Goal: Transaction & Acquisition: Subscribe to service/newsletter

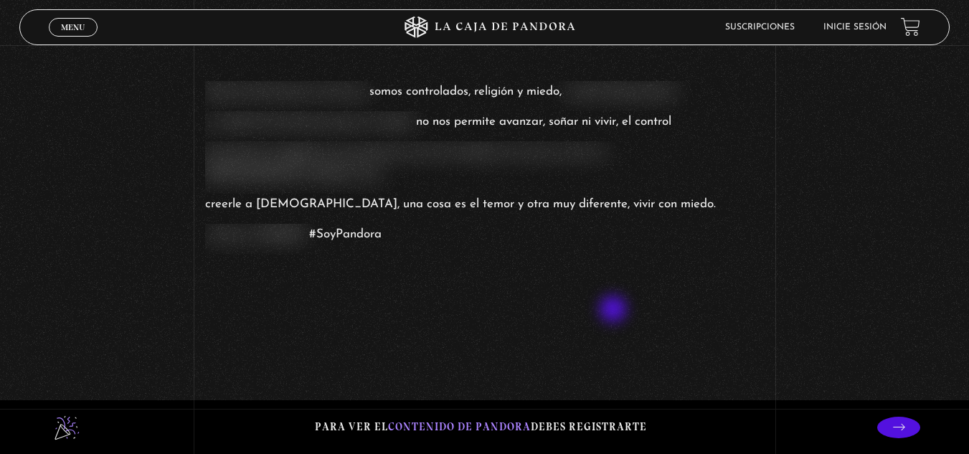
scroll to position [1363, 0]
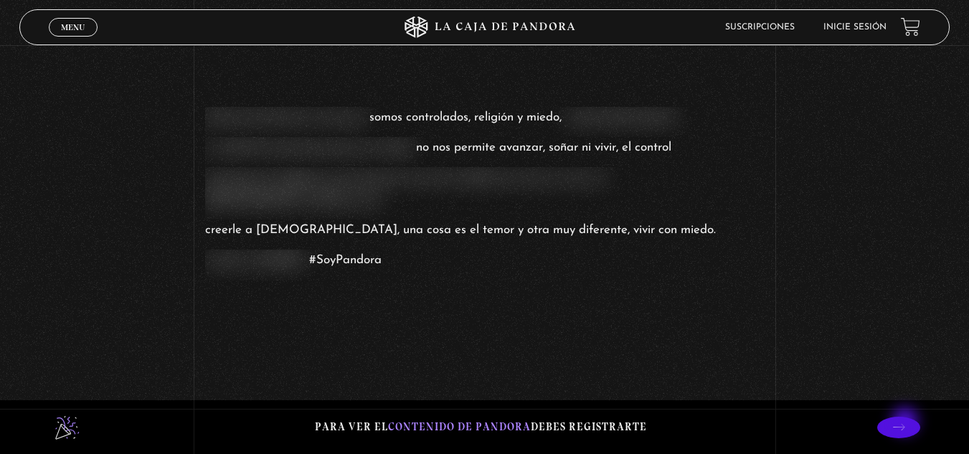
click at [906, 424] on icon at bounding box center [899, 427] width 12 height 12
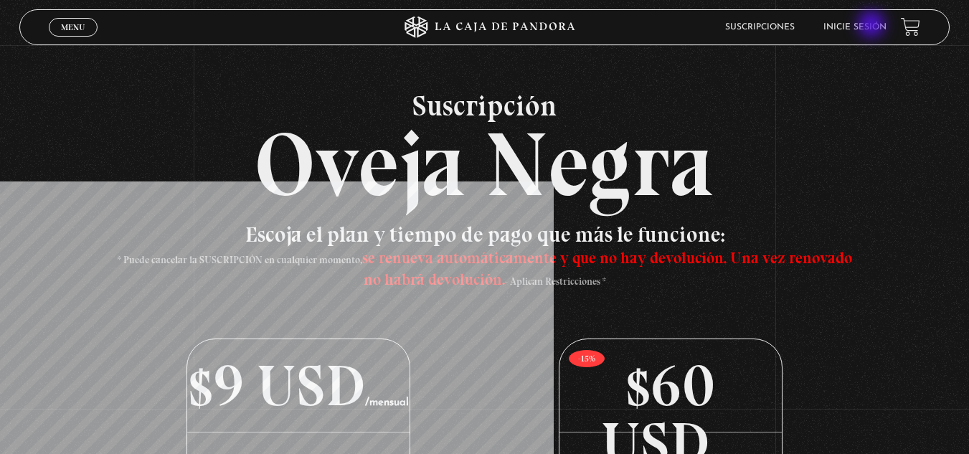
drag, startPoint x: 873, startPoint y: 26, endPoint x: 878, endPoint y: 34, distance: 9.4
click at [874, 26] on link "Inicie sesión" at bounding box center [855, 27] width 63 height 9
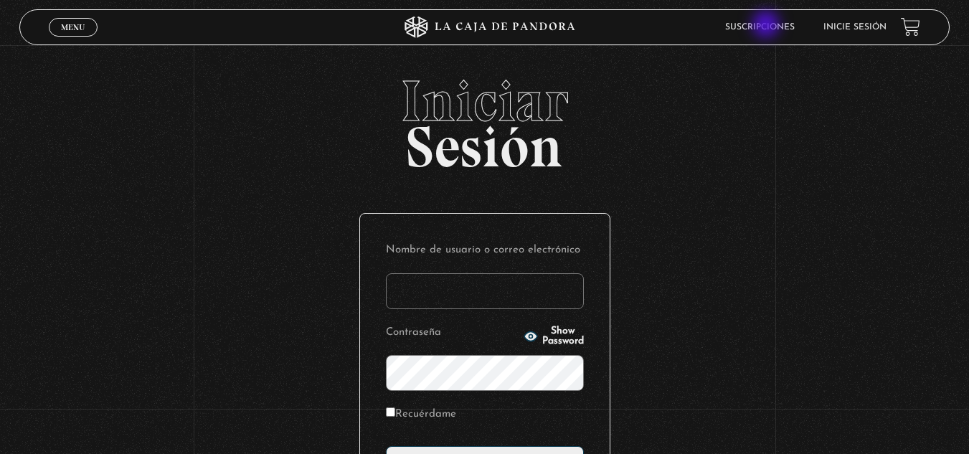
click at [768, 27] on link "Suscripciones" at bounding box center [760, 27] width 70 height 9
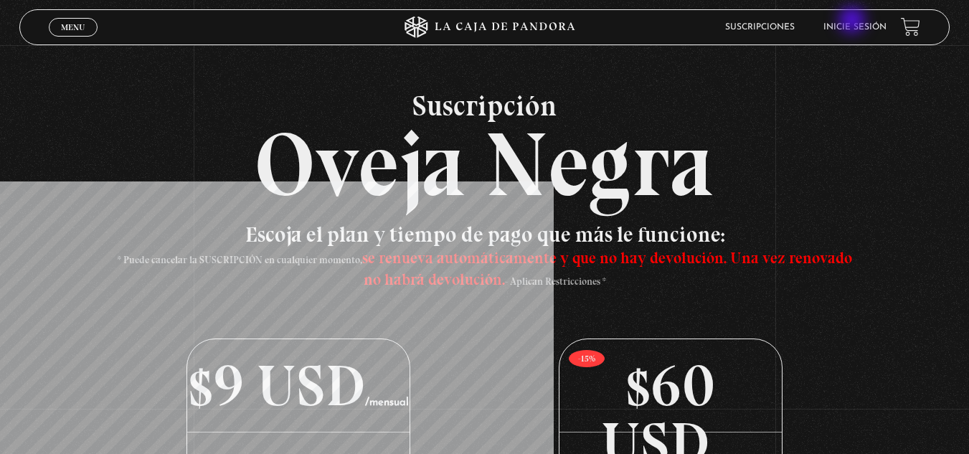
click at [854, 22] on li "Inicie sesión" at bounding box center [855, 27] width 63 height 22
click at [857, 29] on link "Inicie sesión" at bounding box center [855, 27] width 63 height 9
